Goal: Task Accomplishment & Management: Manage account settings

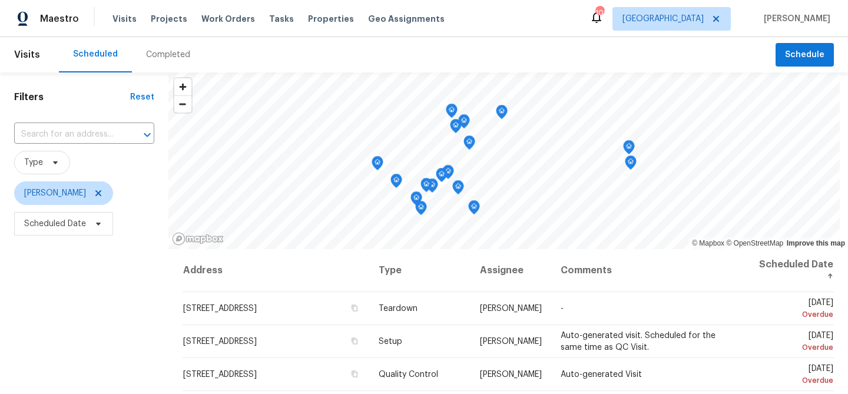
click at [108, 283] on div "Filters Reset ​ Type Michael Durham Scheduled Date" at bounding box center [84, 318] width 168 height 492
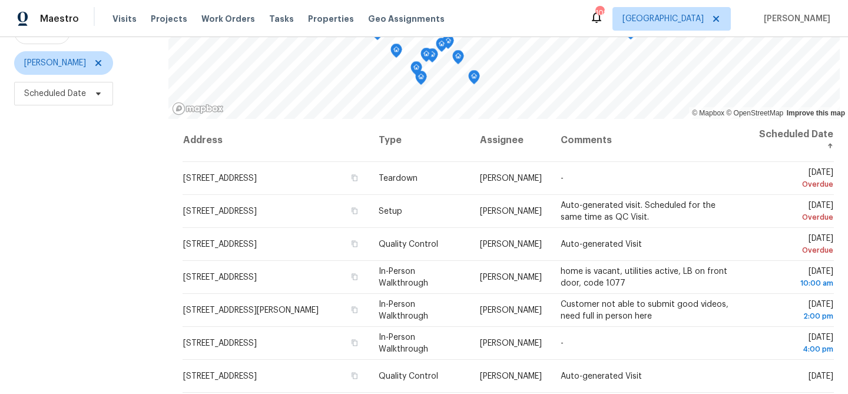
scroll to position [135, 0]
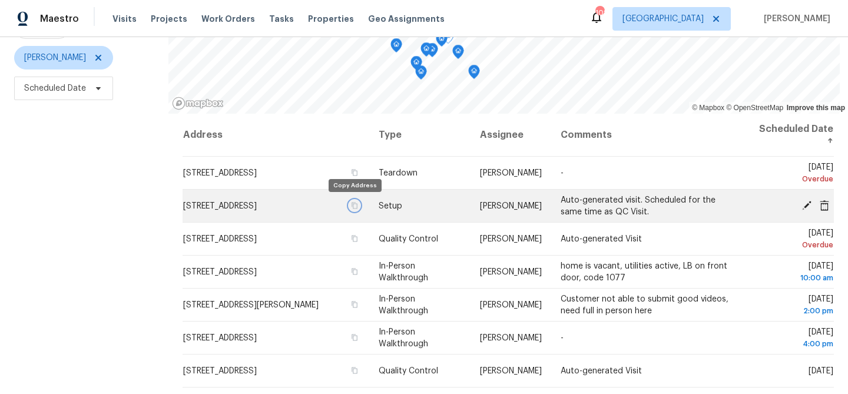
click at [355, 207] on icon "button" at bounding box center [355, 205] width 6 height 6
click at [352, 204] on icon "button" at bounding box center [354, 205] width 7 height 7
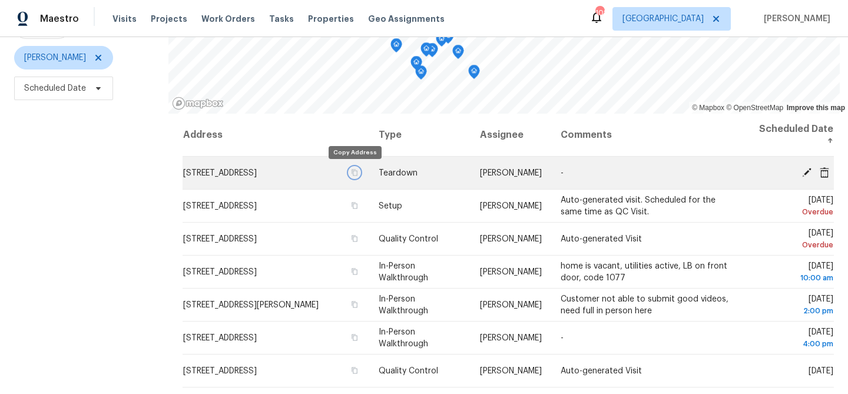
click at [355, 173] on icon "button" at bounding box center [355, 172] width 6 height 6
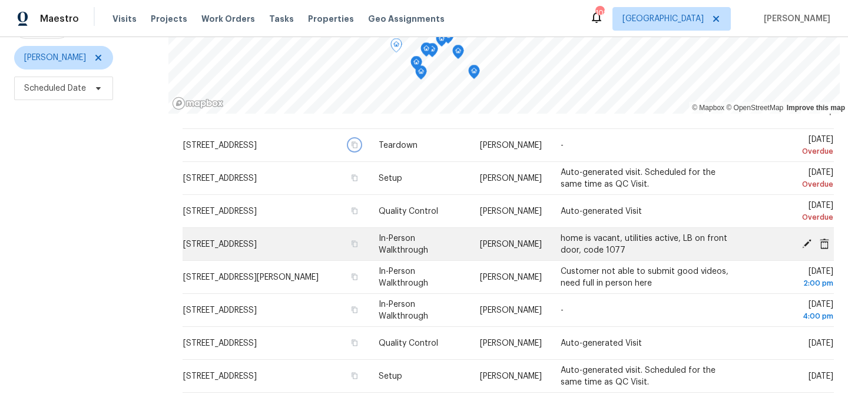
scroll to position [30, 0]
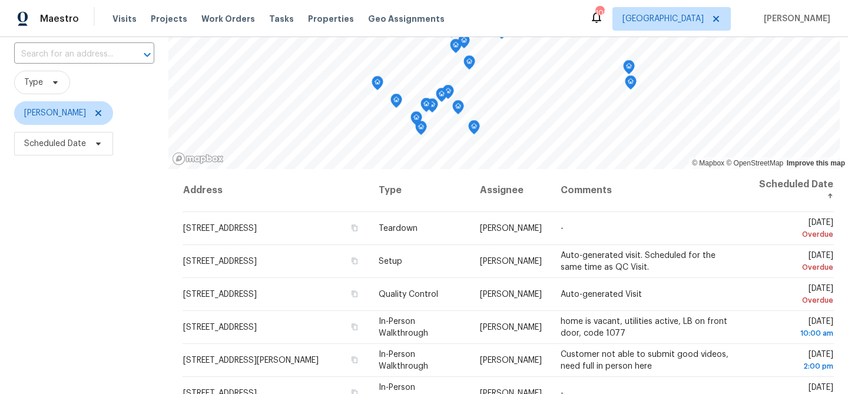
scroll to position [107, 0]
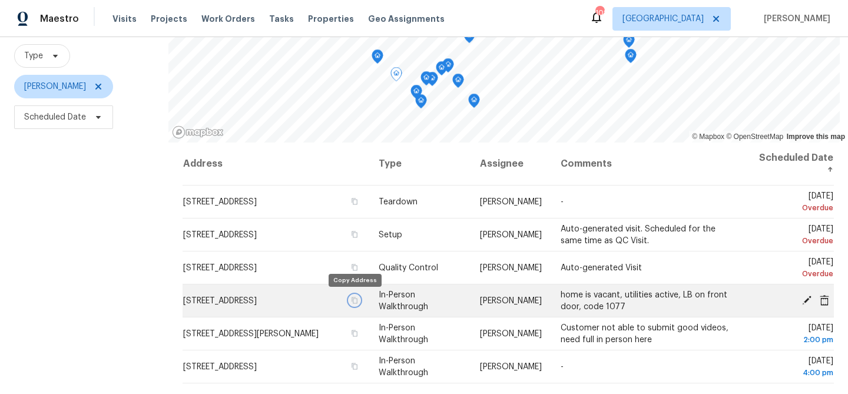
click at [352, 300] on icon "button" at bounding box center [354, 300] width 7 height 7
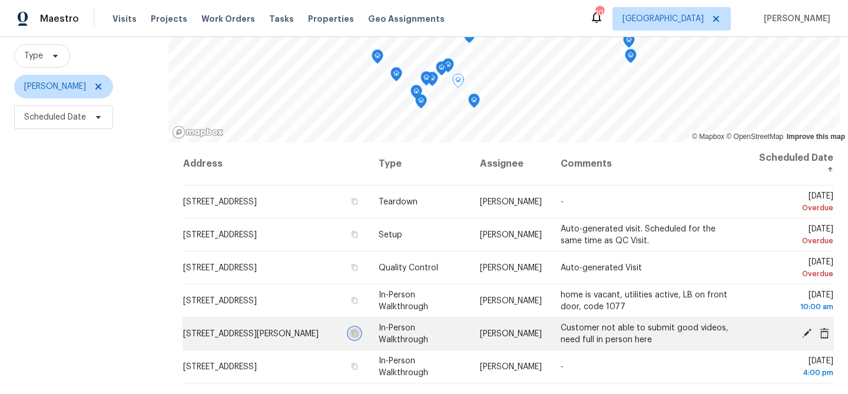
click at [351, 336] on icon "button" at bounding box center [354, 333] width 7 height 7
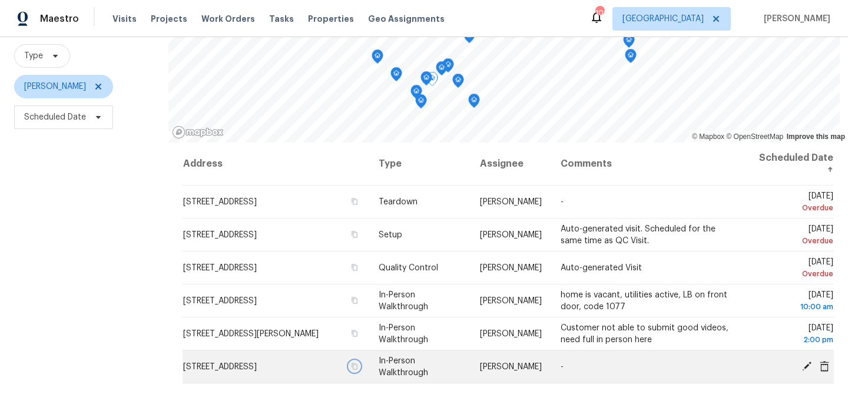
click at [354, 370] on icon "button" at bounding box center [354, 366] width 7 height 7
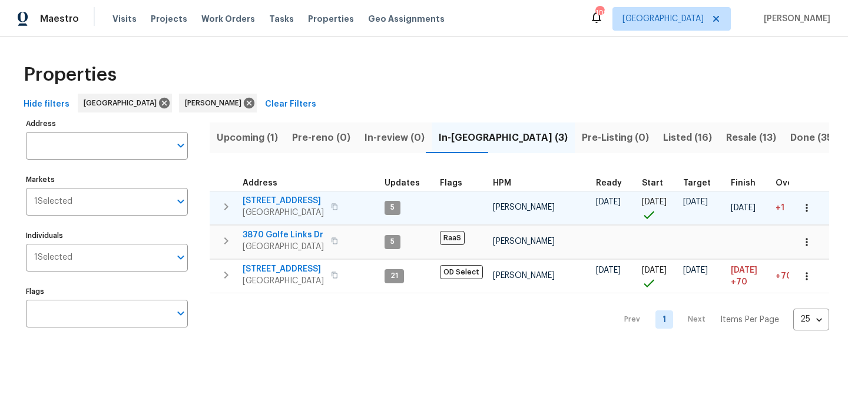
click at [251, 197] on span "2600 Moon Rd" at bounding box center [283, 201] width 81 height 12
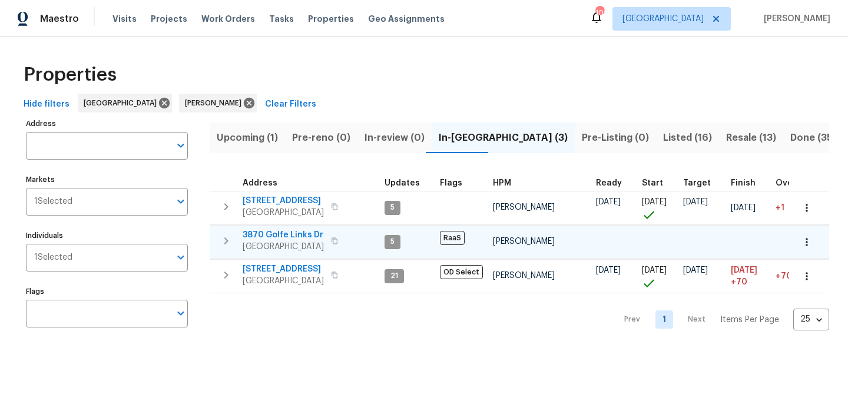
click at [273, 233] on span "3870 Golfe Links Dr" at bounding box center [283, 235] width 81 height 12
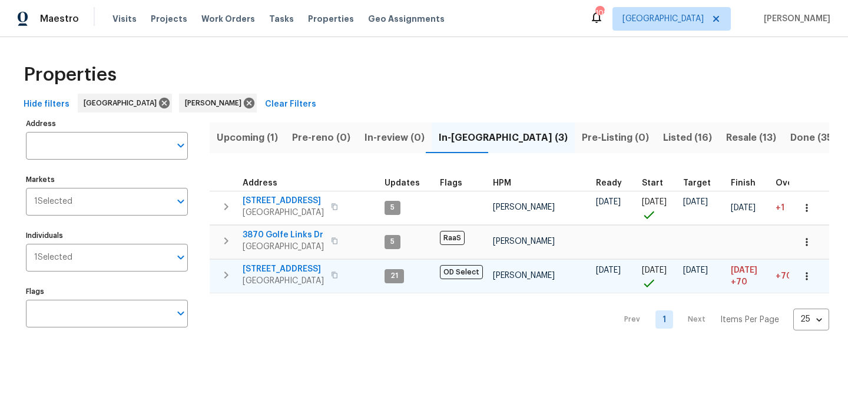
click at [276, 267] on span "190 Derby St" at bounding box center [283, 269] width 81 height 12
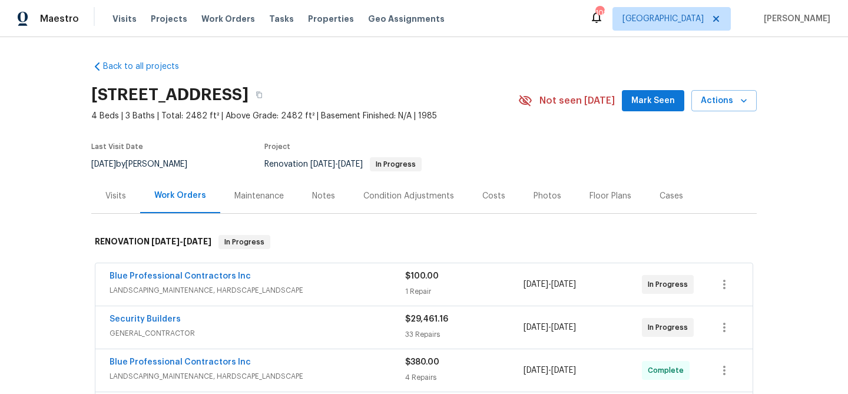
click at [658, 107] on span "Mark Seen" at bounding box center [653, 101] width 44 height 15
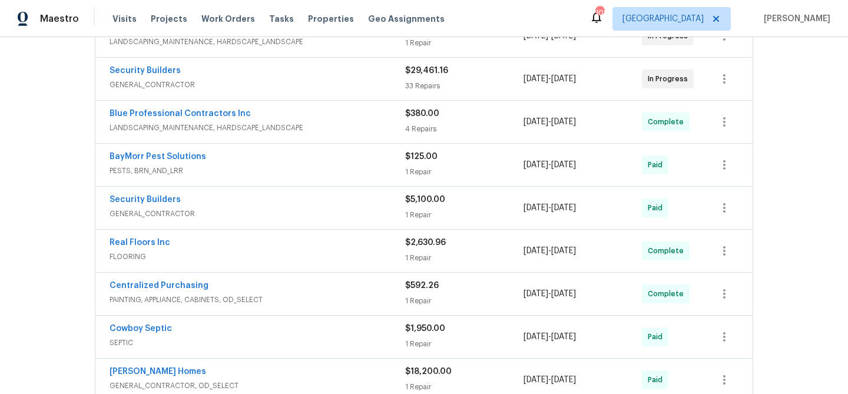
scroll to position [377, 0]
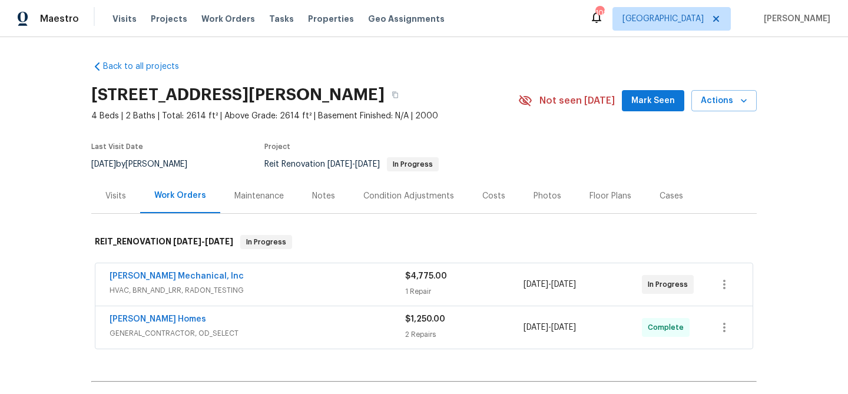
click at [653, 104] on span "Mark Seen" at bounding box center [653, 101] width 44 height 15
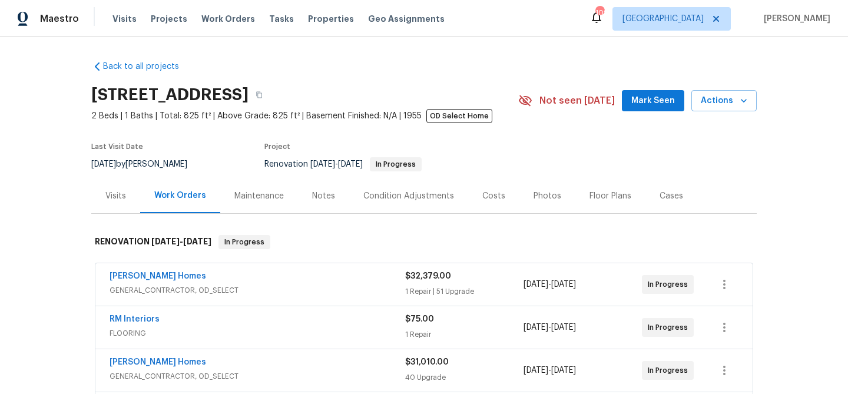
click at [662, 102] on span "Mark Seen" at bounding box center [653, 101] width 44 height 15
